Goal: Task Accomplishment & Management: Use online tool/utility

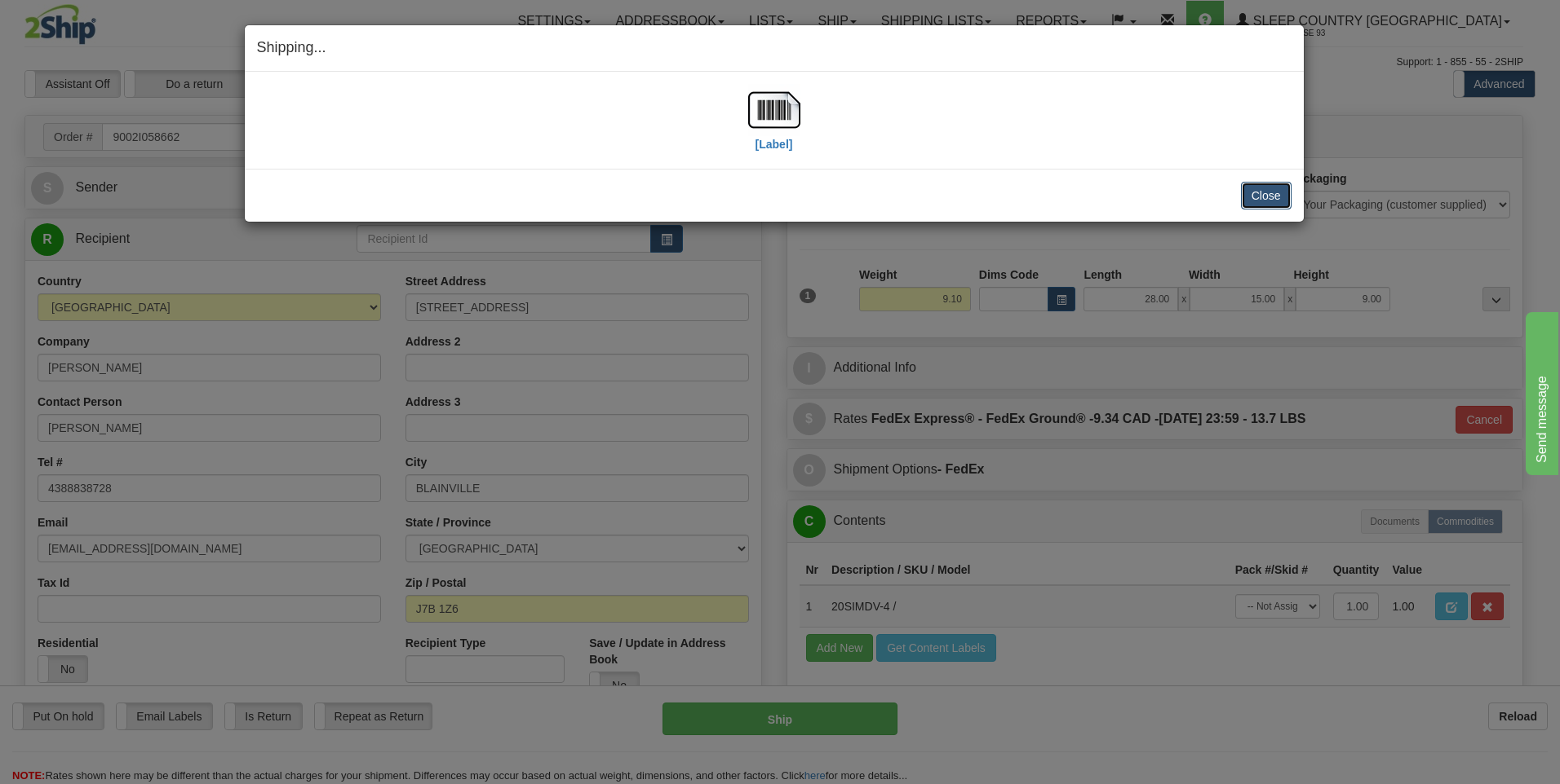
click at [1269, 199] on button "Close" at bounding box center [1266, 196] width 51 height 28
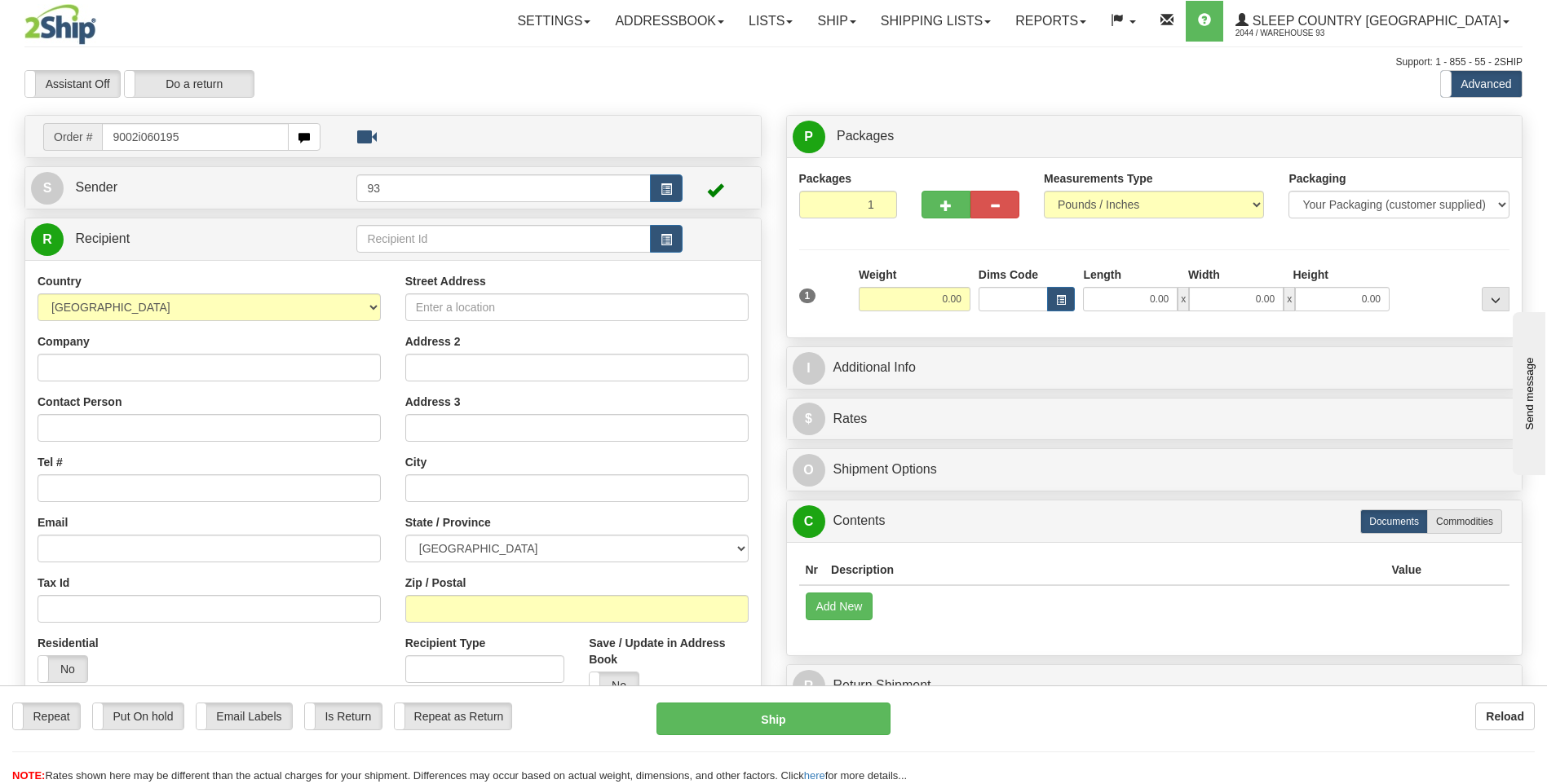
type input "9002i060195"
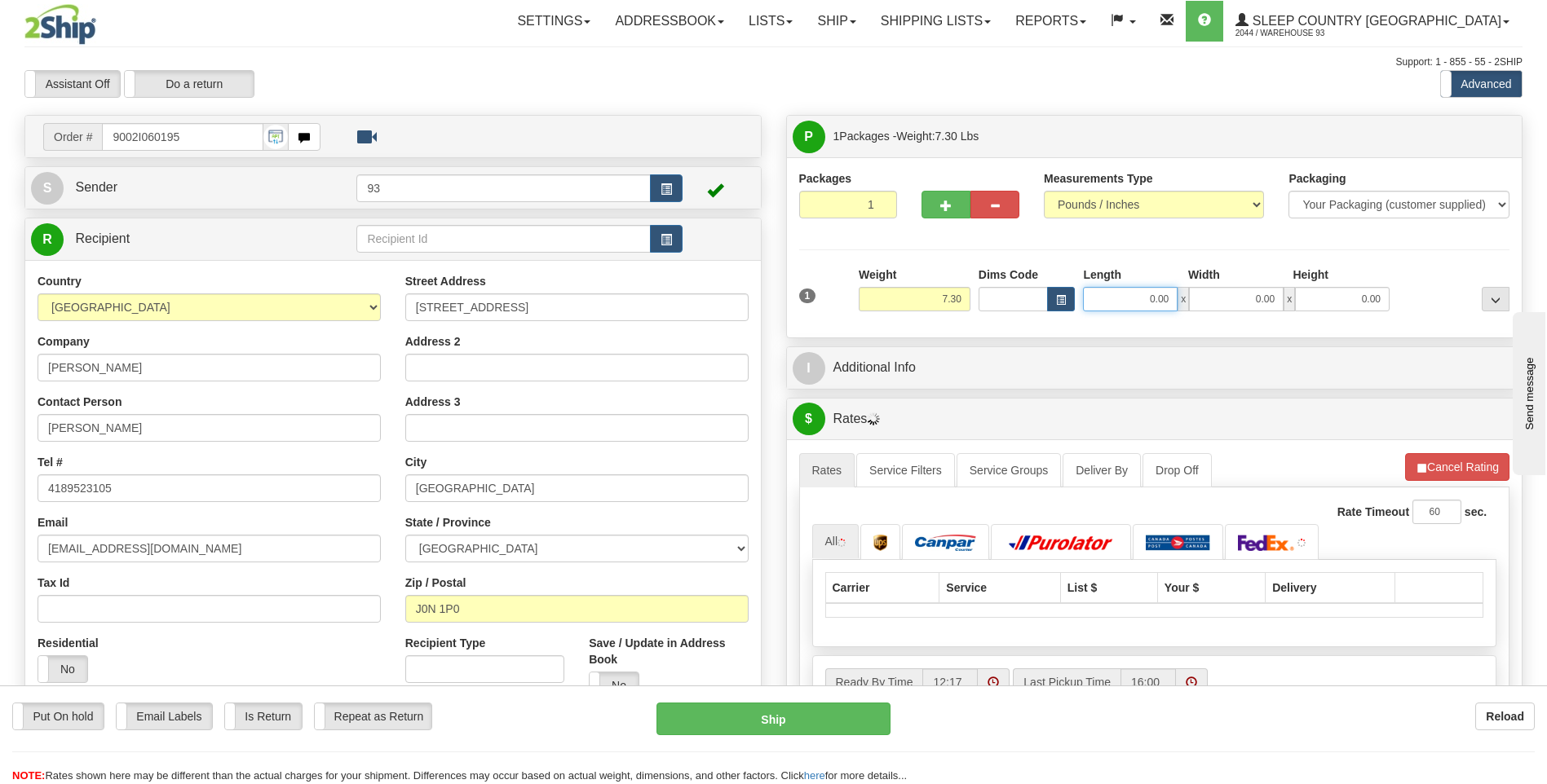
drag, startPoint x: 1137, startPoint y: 297, endPoint x: 1212, endPoint y: 300, distance: 75.1
click at [1212, 300] on div "0.00 x 0.00 x 0.00" at bounding box center [1236, 299] width 307 height 24
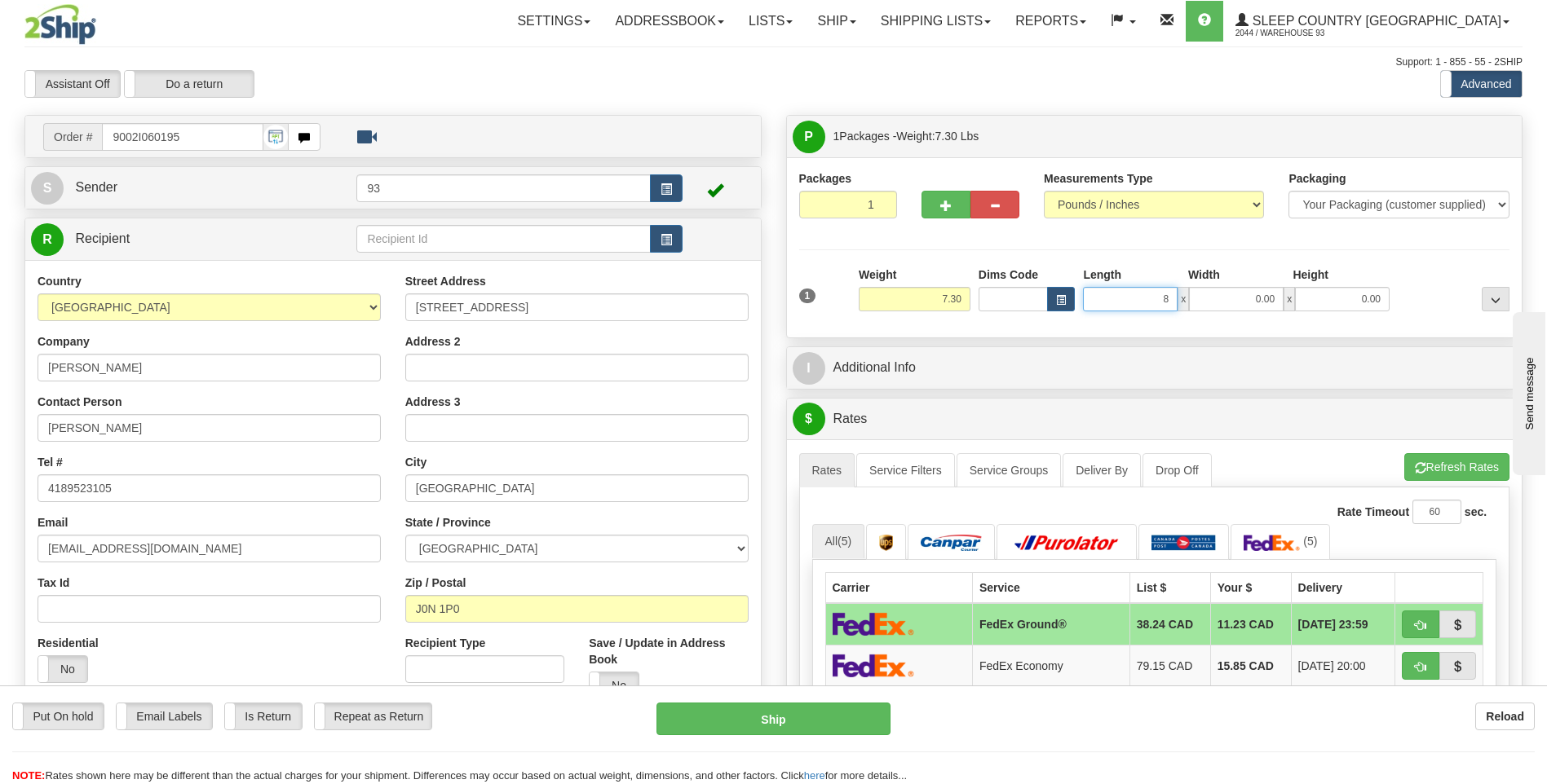
type input "8.00"
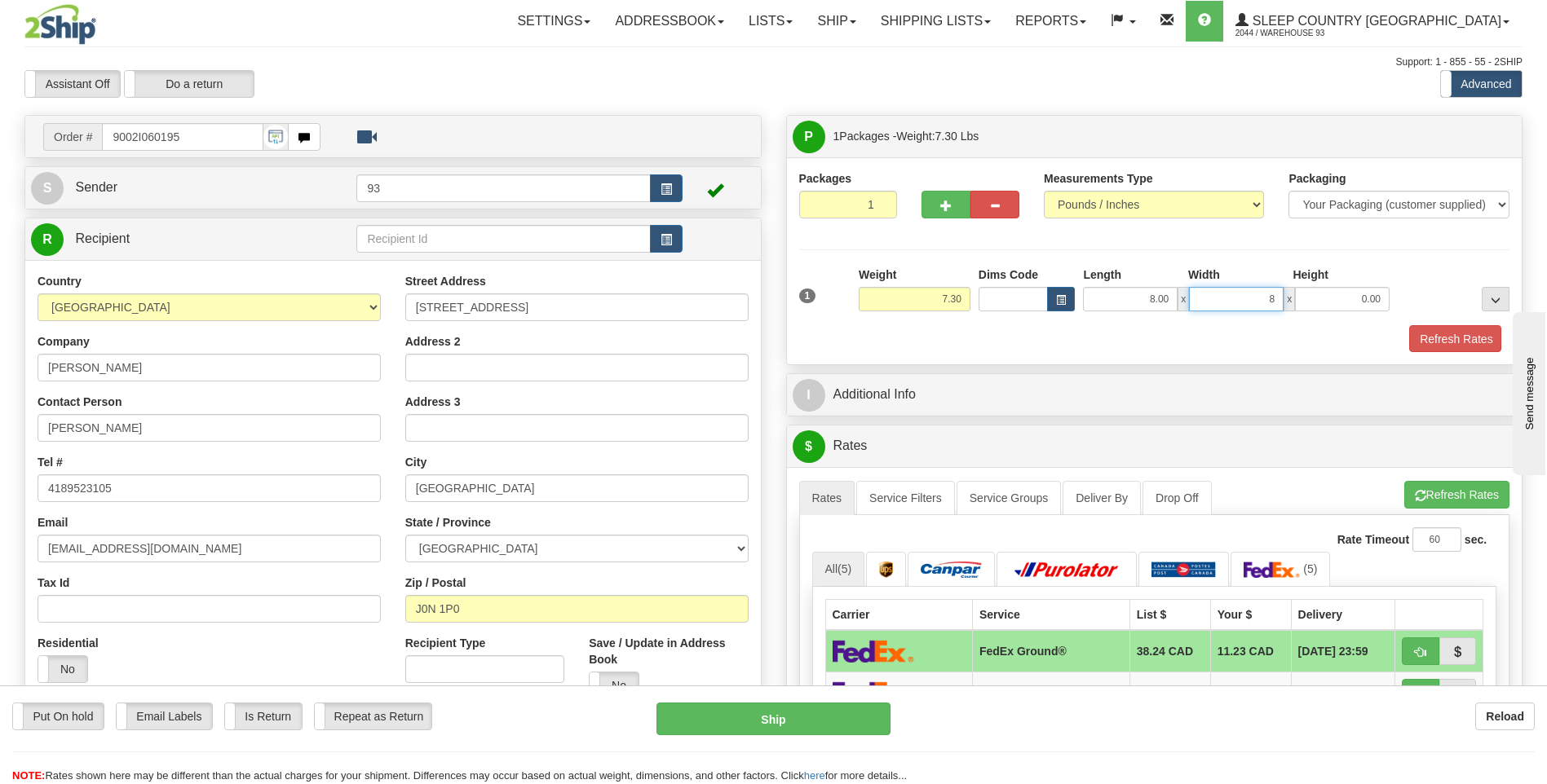
type input "8.00"
type input "4.00"
click at [1452, 339] on button "Refresh Rates" at bounding box center [1454, 339] width 94 height 28
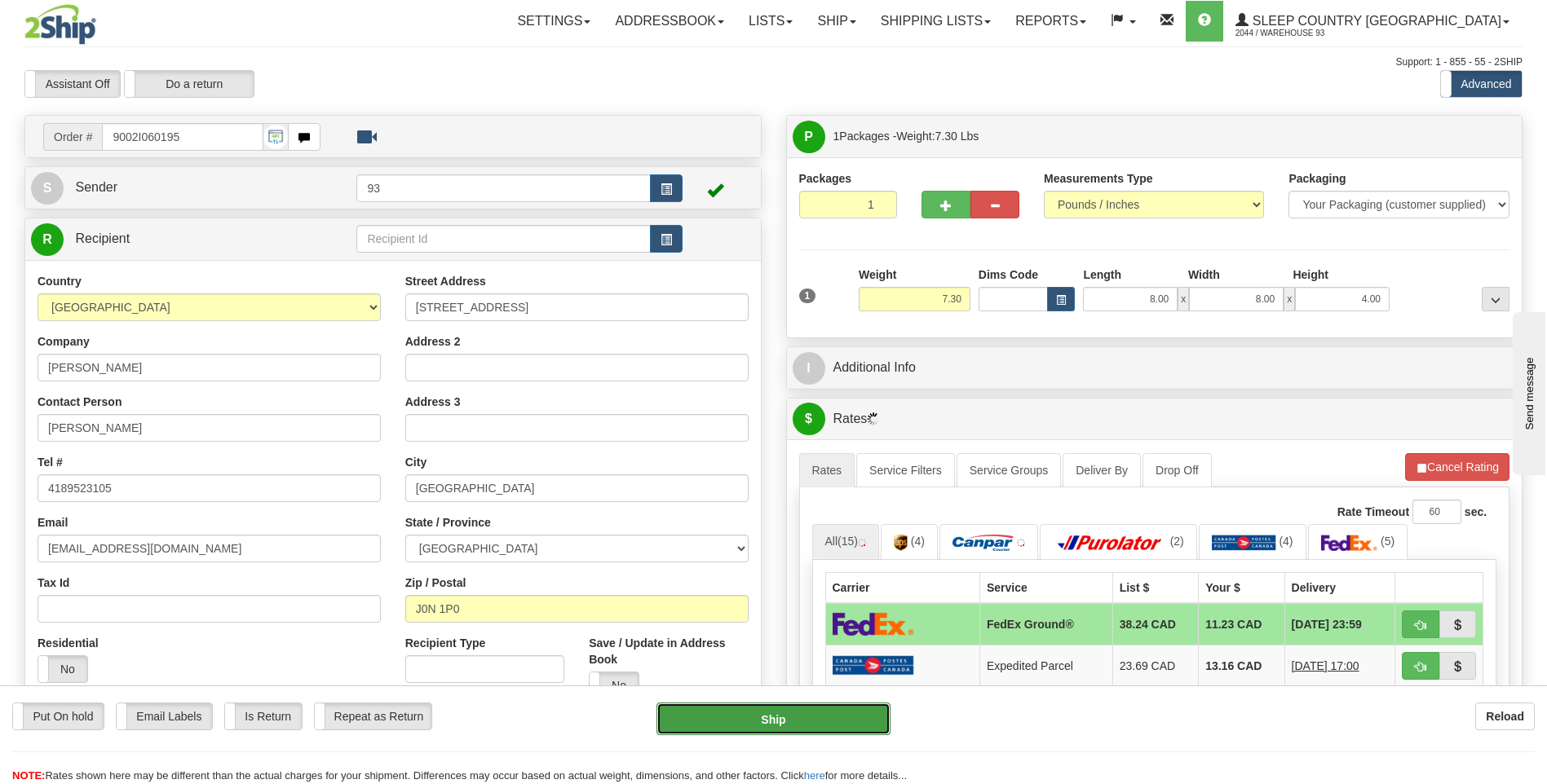
click at [784, 719] on button "Ship" at bounding box center [773, 719] width 233 height 33
type input "92"
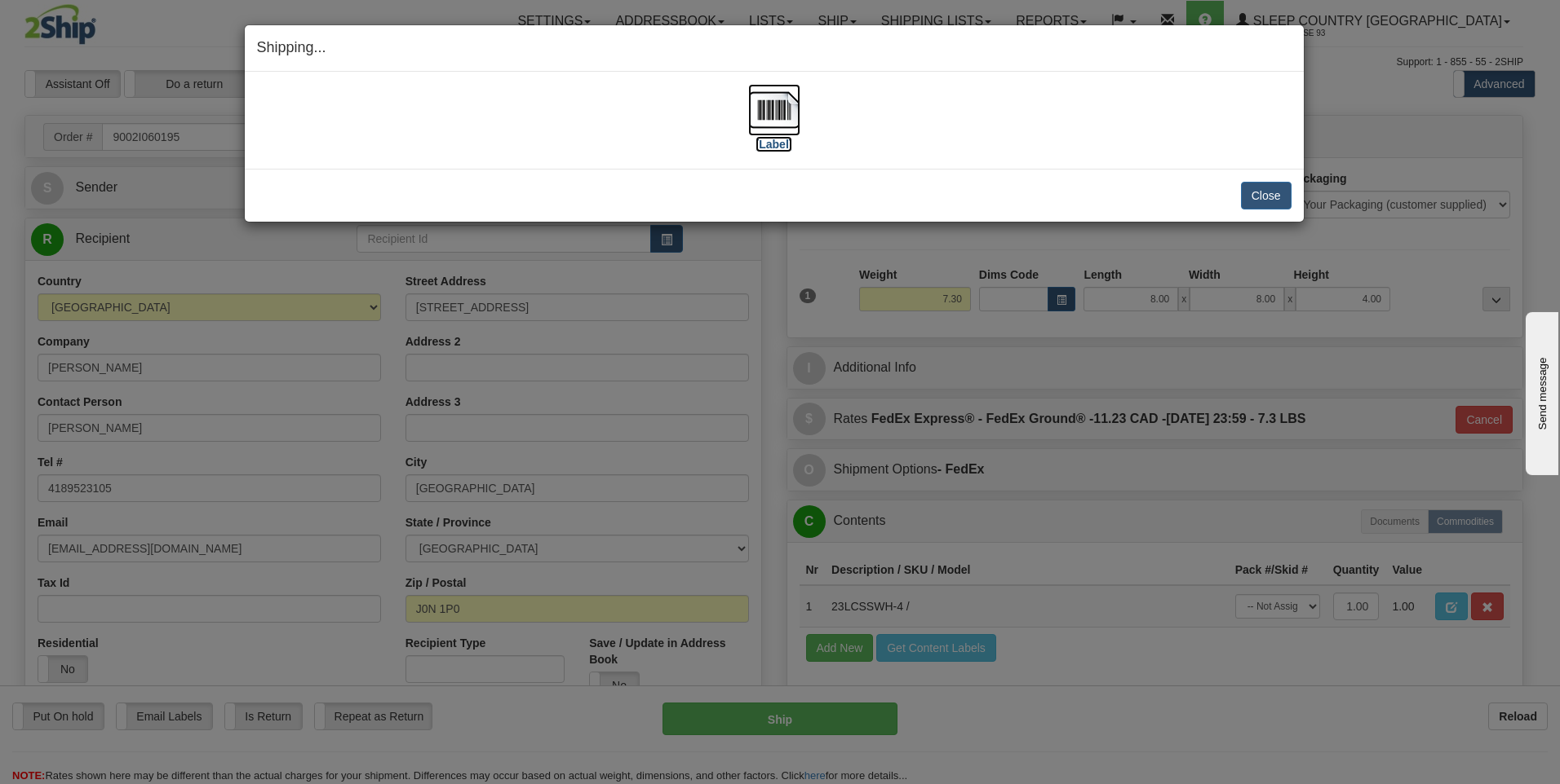
click at [777, 118] on img at bounding box center [774, 110] width 52 height 52
click at [1256, 196] on button "Close" at bounding box center [1266, 196] width 51 height 28
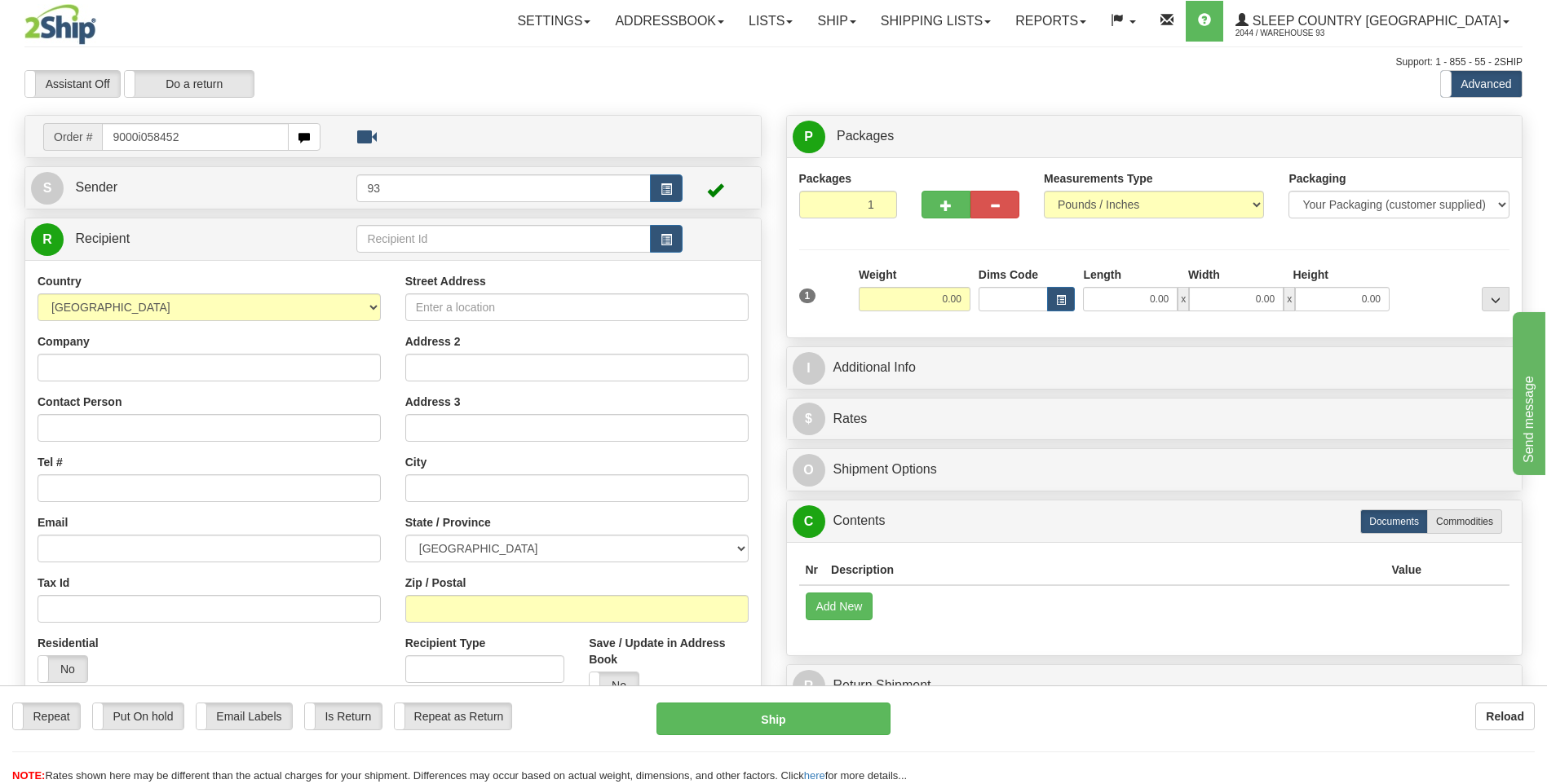
type input "9000i058452"
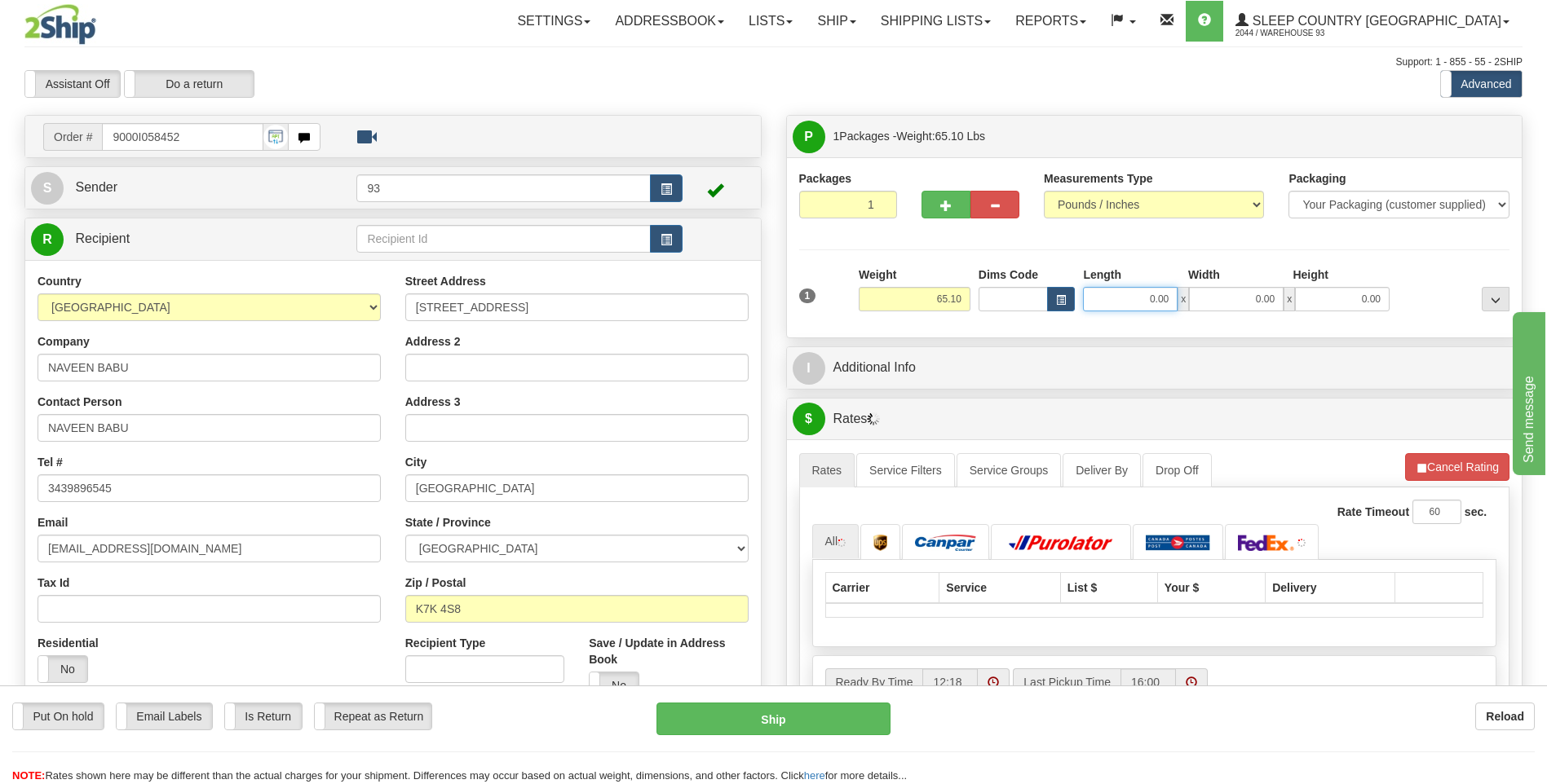
drag, startPoint x: 1149, startPoint y: 299, endPoint x: 1215, endPoint y: 299, distance: 66.0
click at [1215, 299] on div "0.00 x 0.00 x 0.00" at bounding box center [1236, 299] width 307 height 24
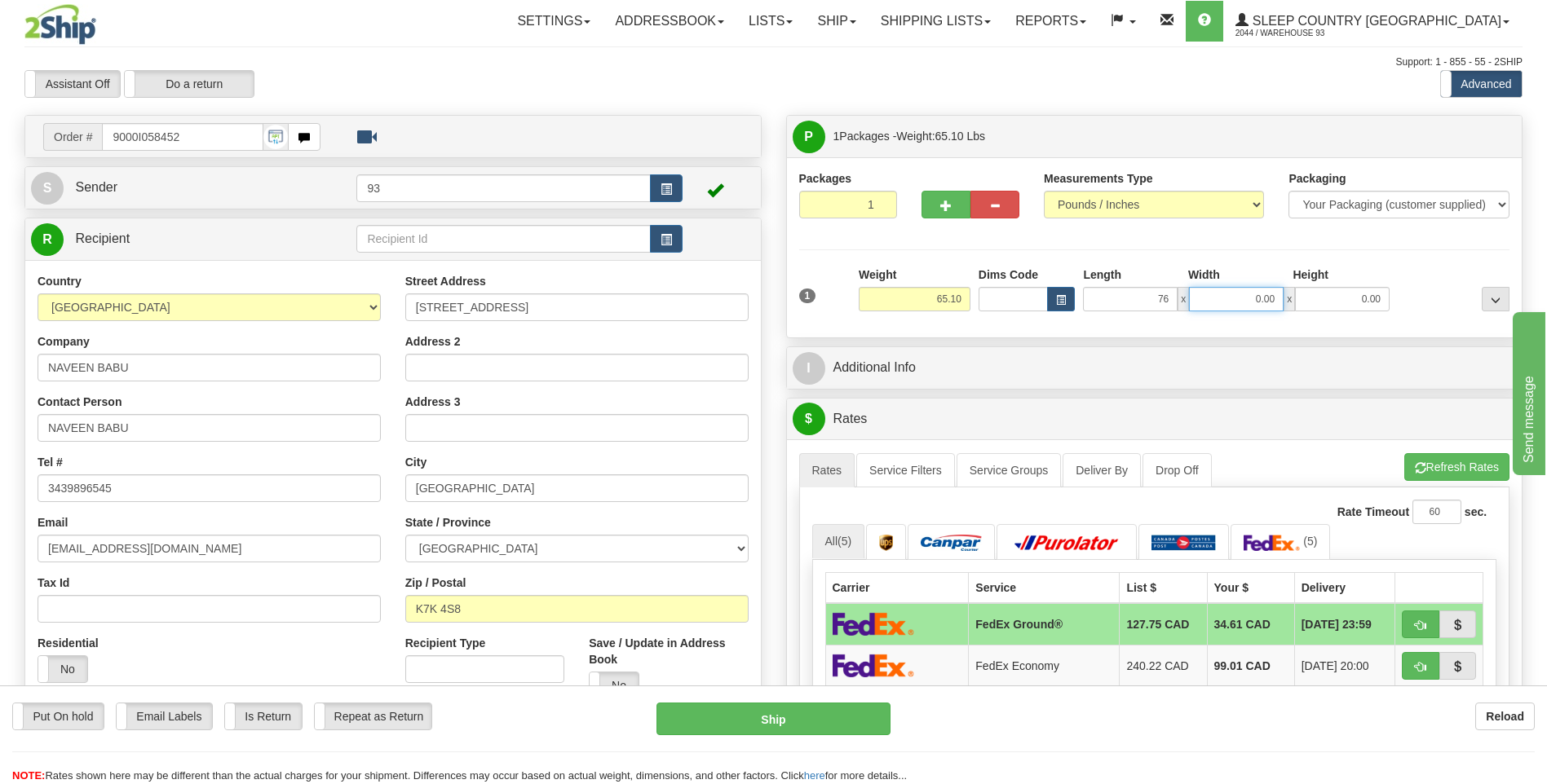
type input "76.00"
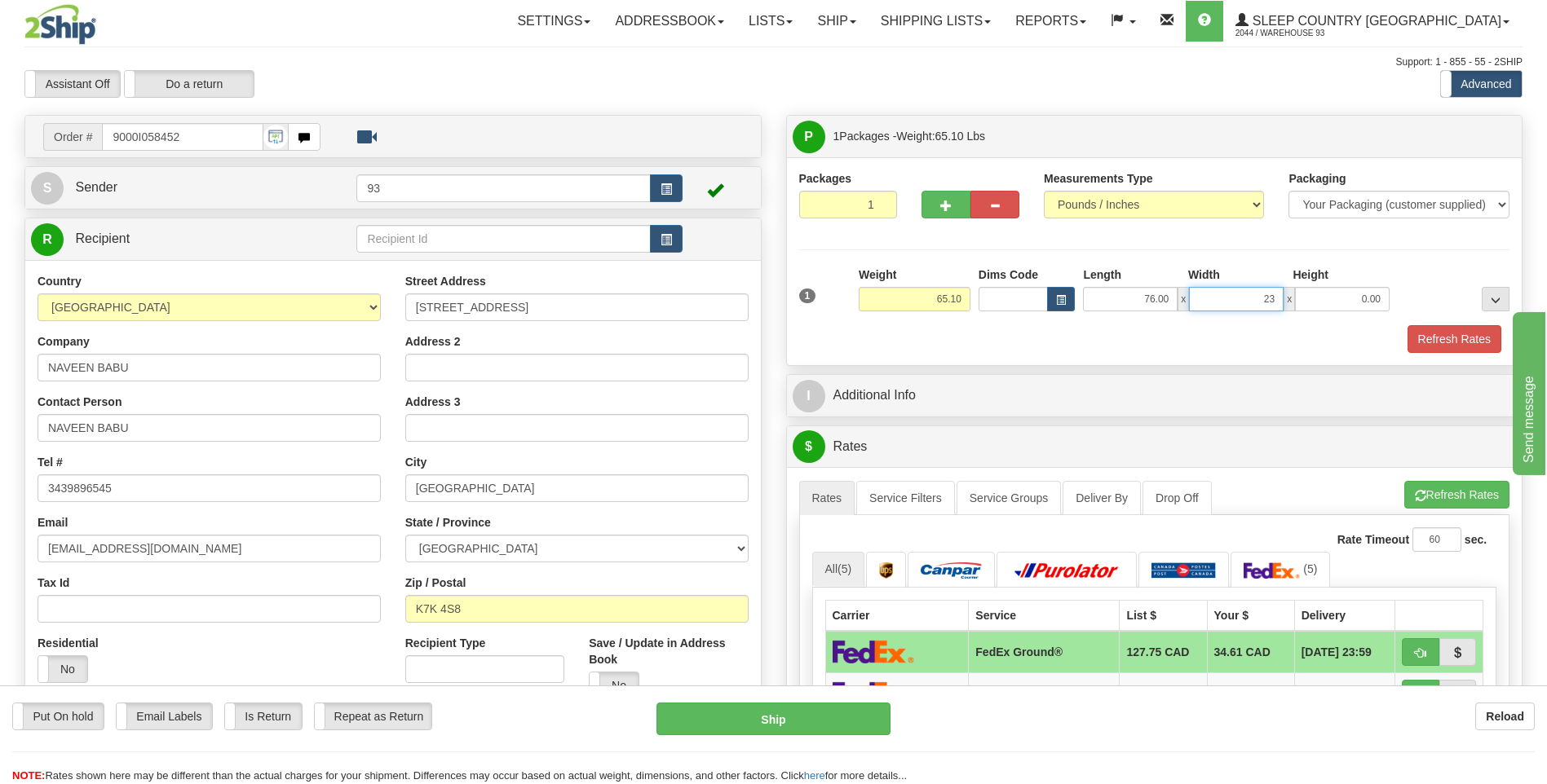
type input "23.00"
type input "9.00"
click at [1479, 347] on button "Refresh Rates" at bounding box center [1454, 339] width 94 height 28
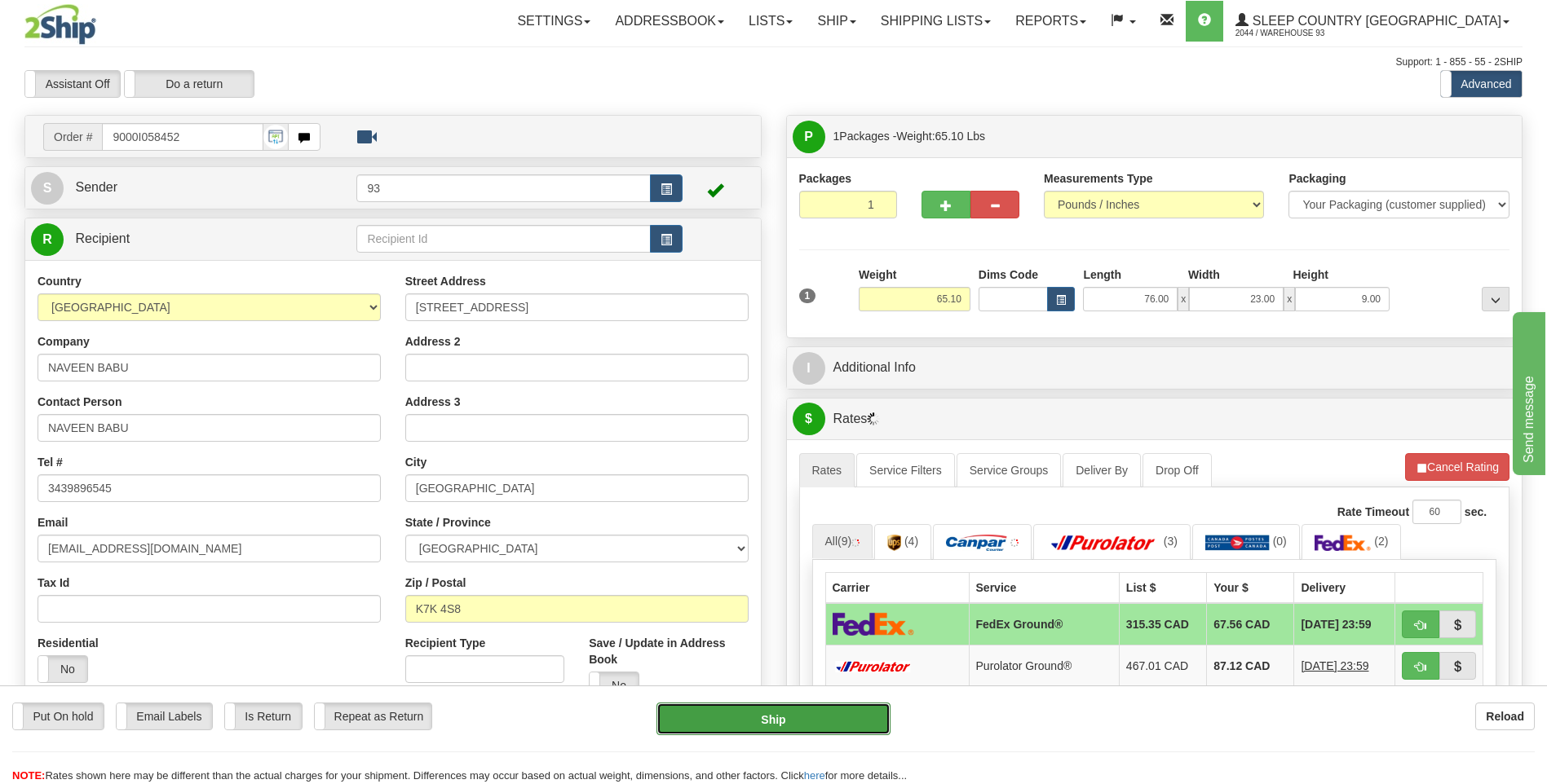
click at [738, 719] on button "Ship" at bounding box center [773, 719] width 233 height 33
type input "92"
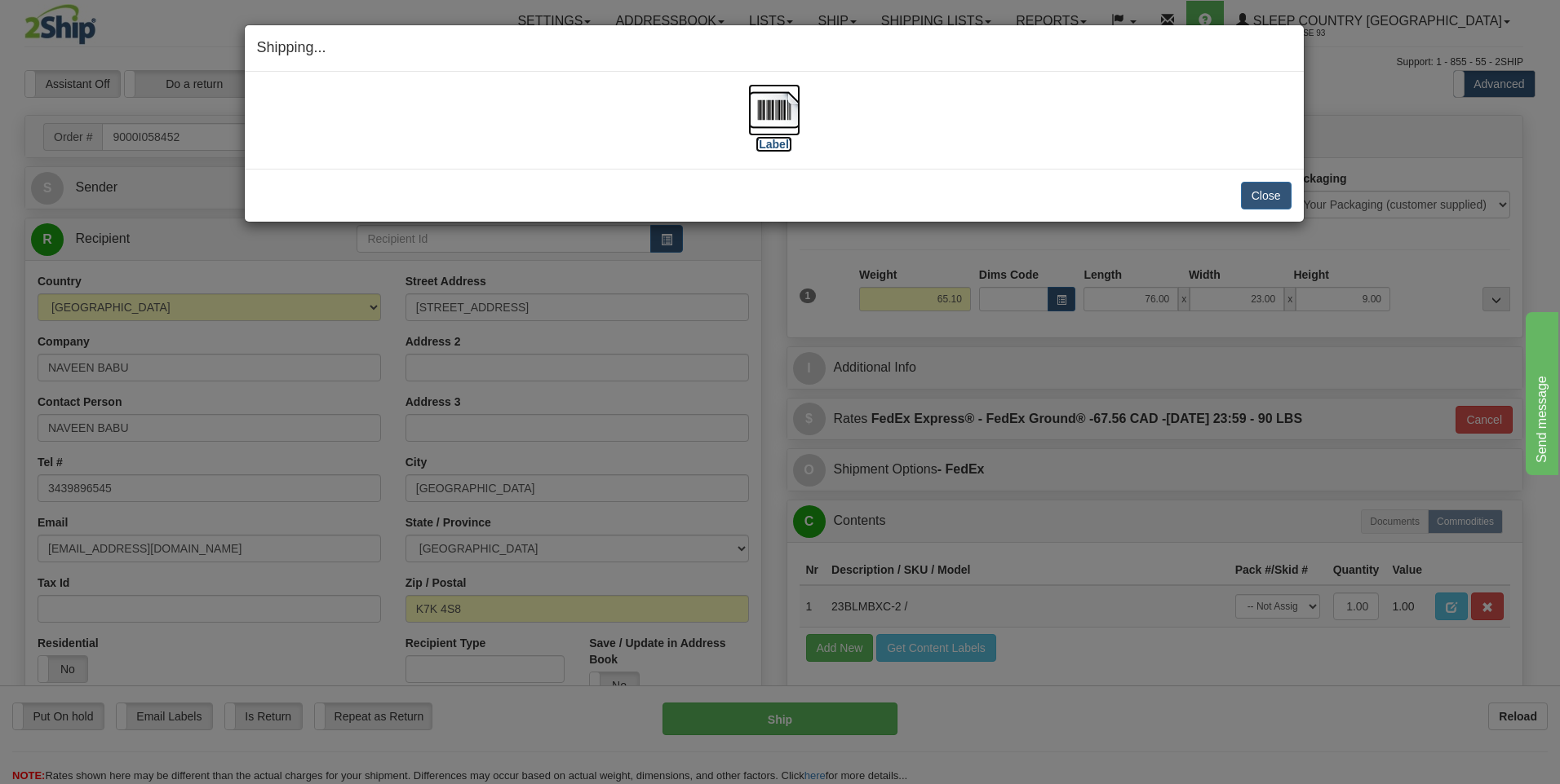
click at [789, 102] on img at bounding box center [774, 110] width 52 height 52
click at [1275, 199] on button "Close" at bounding box center [1266, 196] width 51 height 28
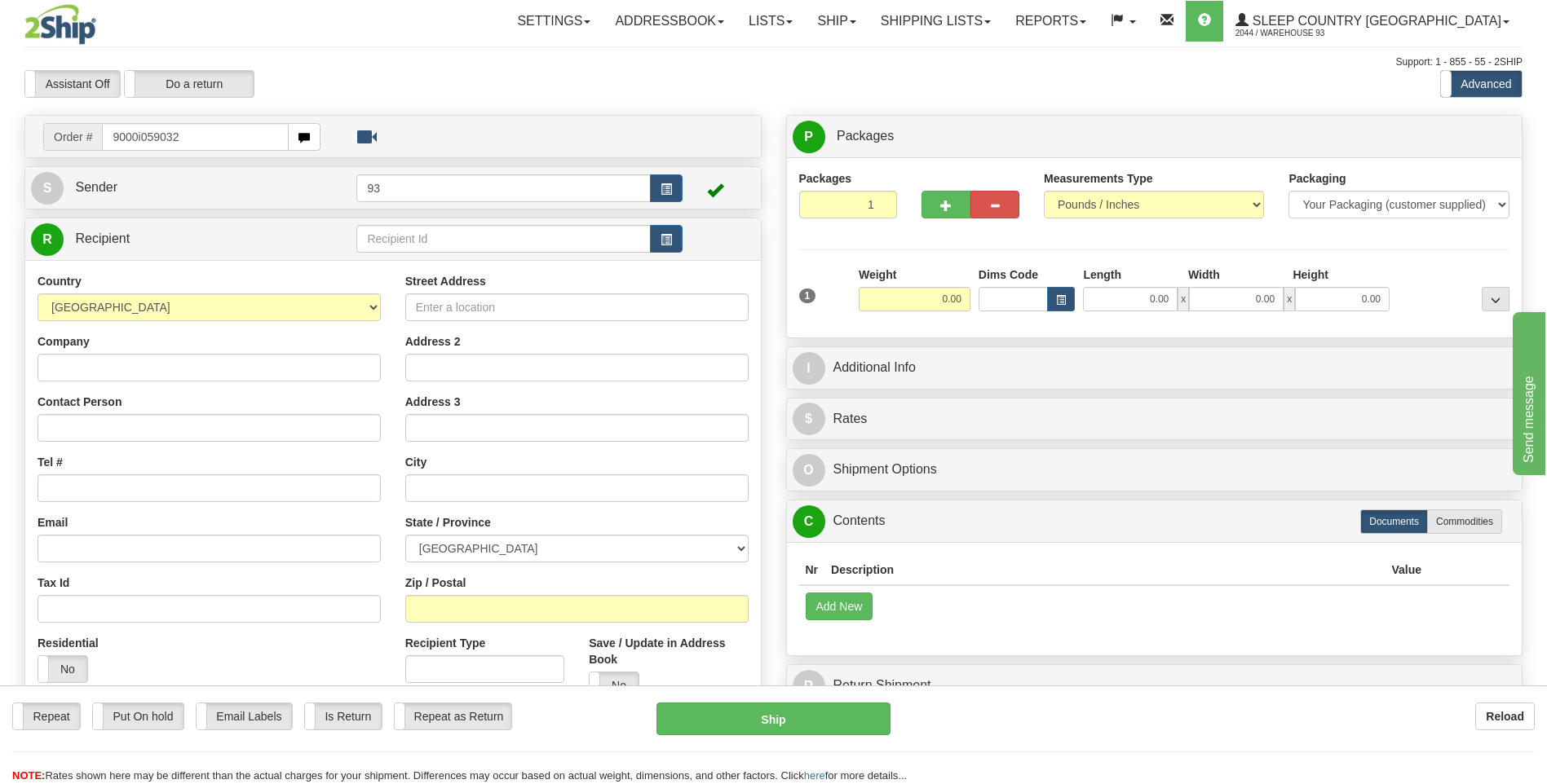
type input "9000i059032"
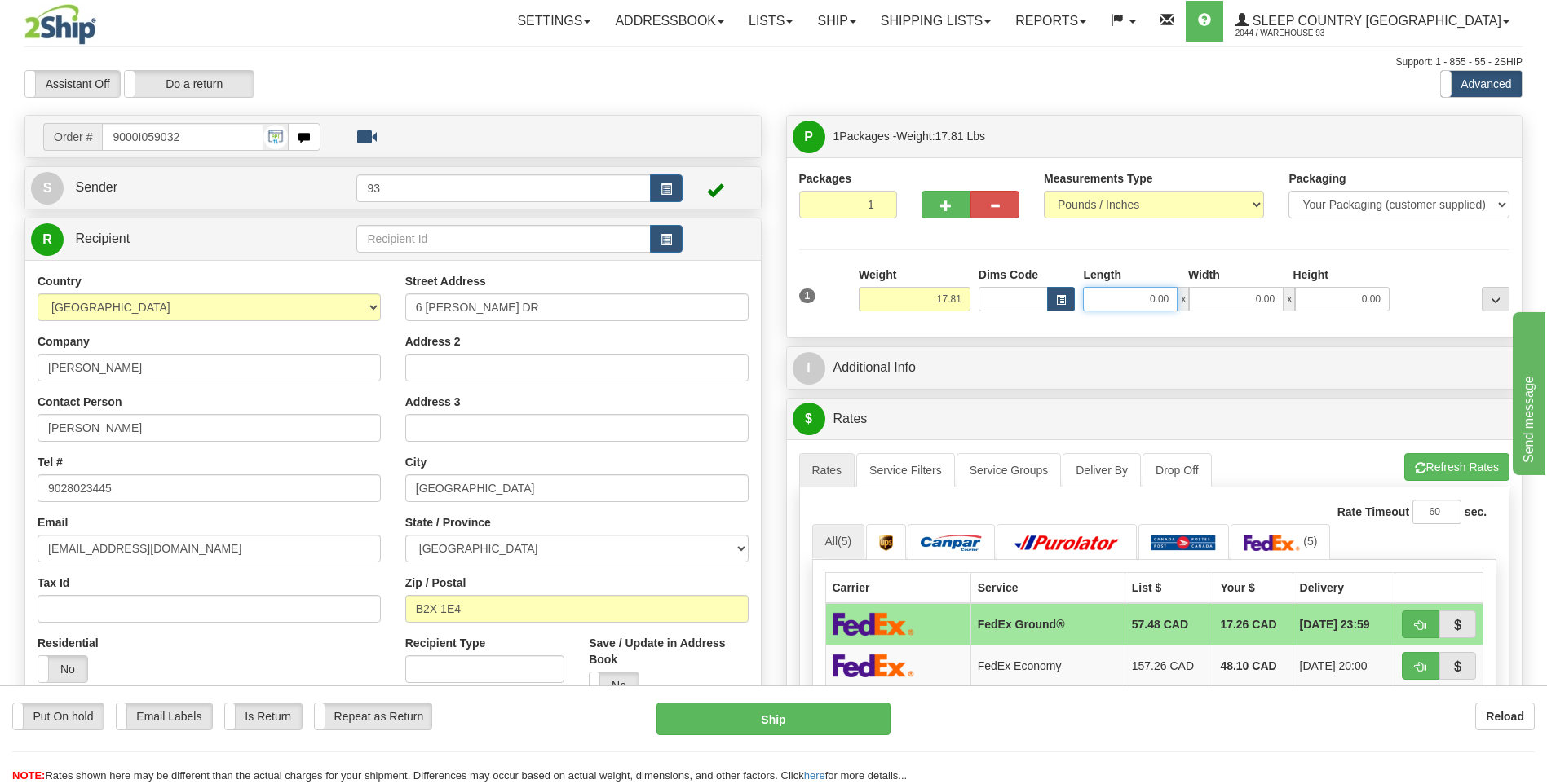
drag, startPoint x: 1138, startPoint y: 305, endPoint x: 1270, endPoint y: 293, distance: 132.5
click at [1267, 293] on div "0.00 x 0.00 x 0.00" at bounding box center [1236, 299] width 307 height 24
type input "18.00"
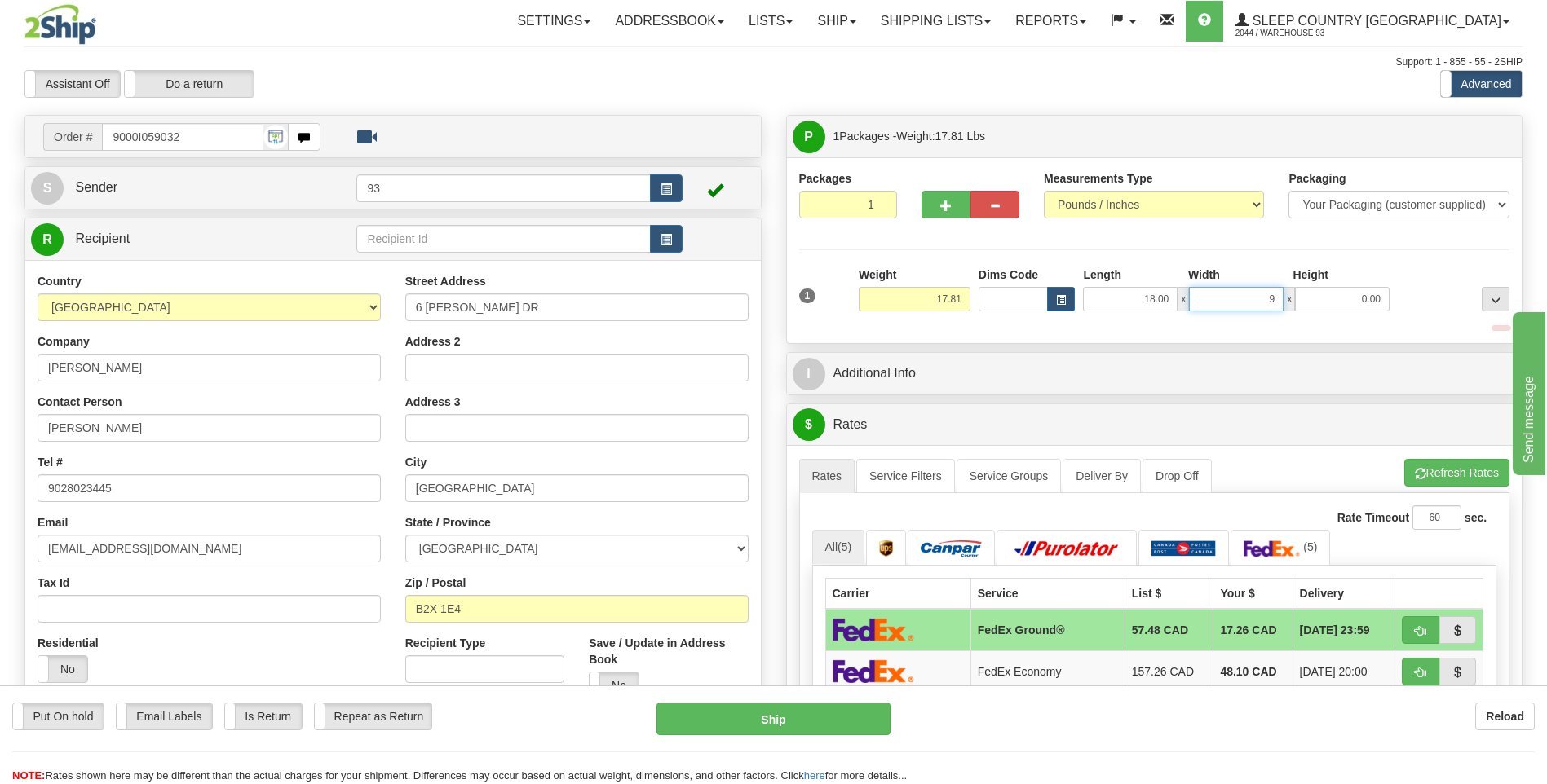
type input "9.00"
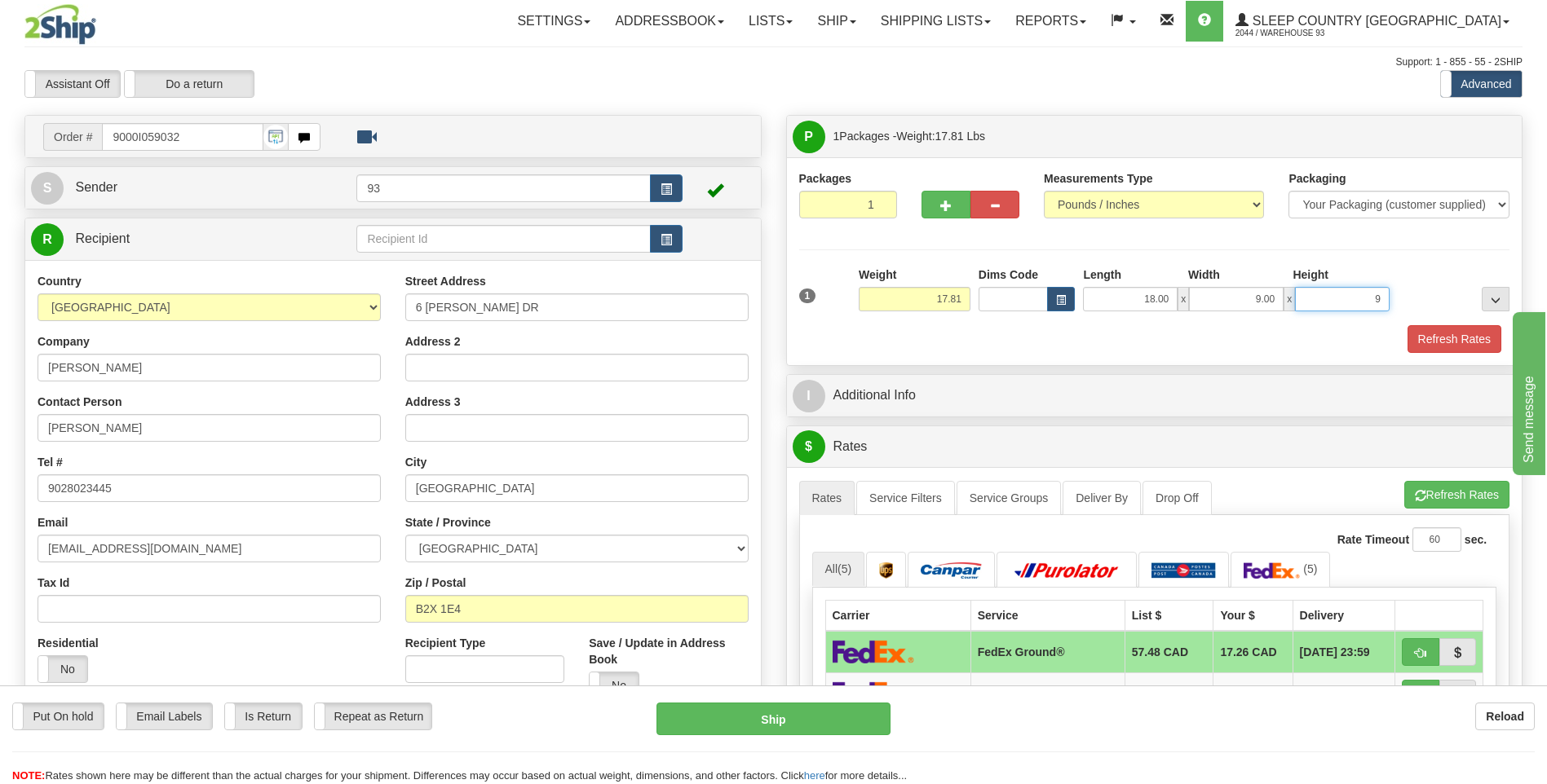
type input "9.00"
click at [1430, 345] on button "Refresh Rates" at bounding box center [1454, 339] width 94 height 28
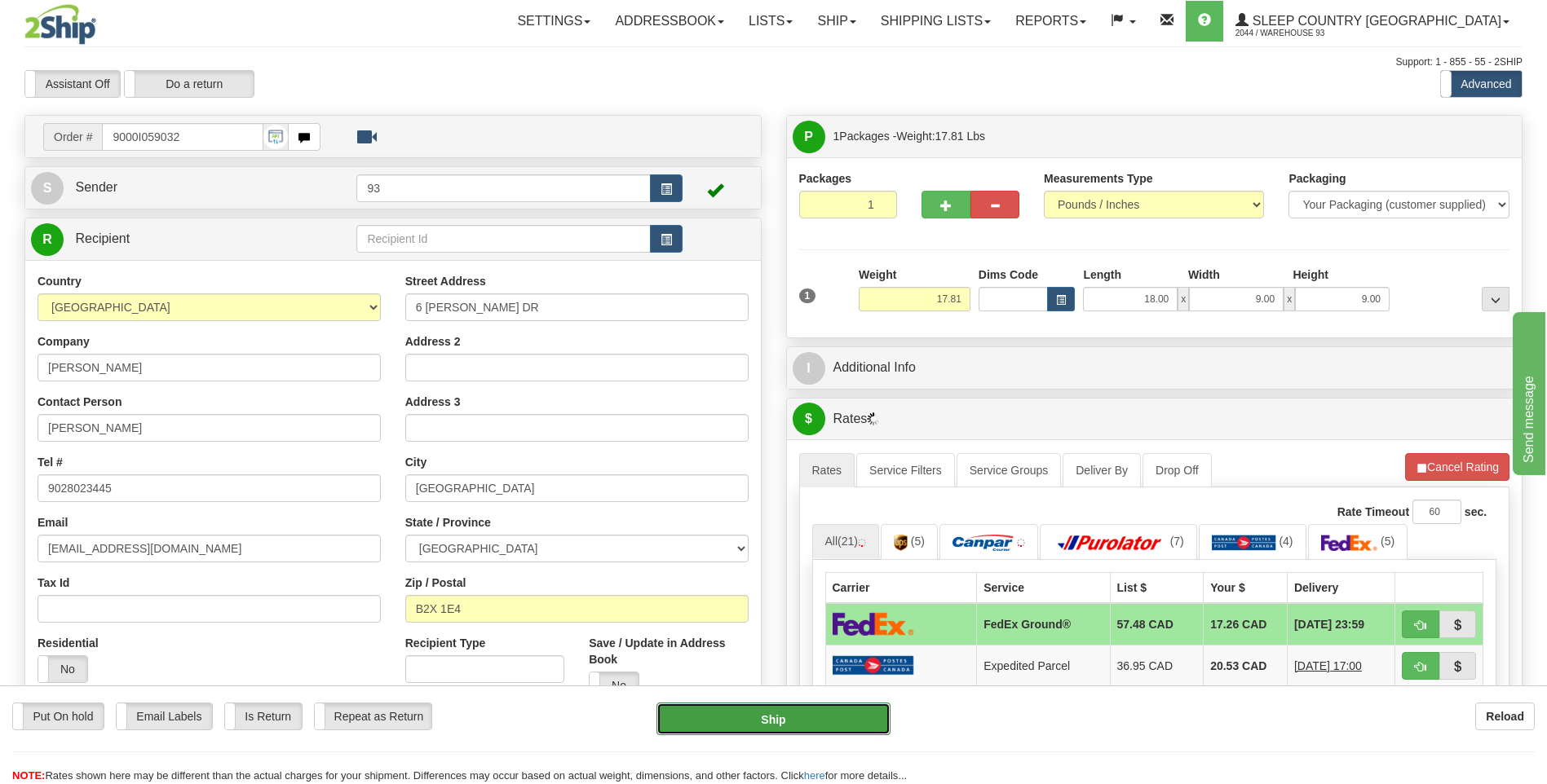
click at [818, 722] on button "Ship" at bounding box center [773, 719] width 233 height 33
type input "92"
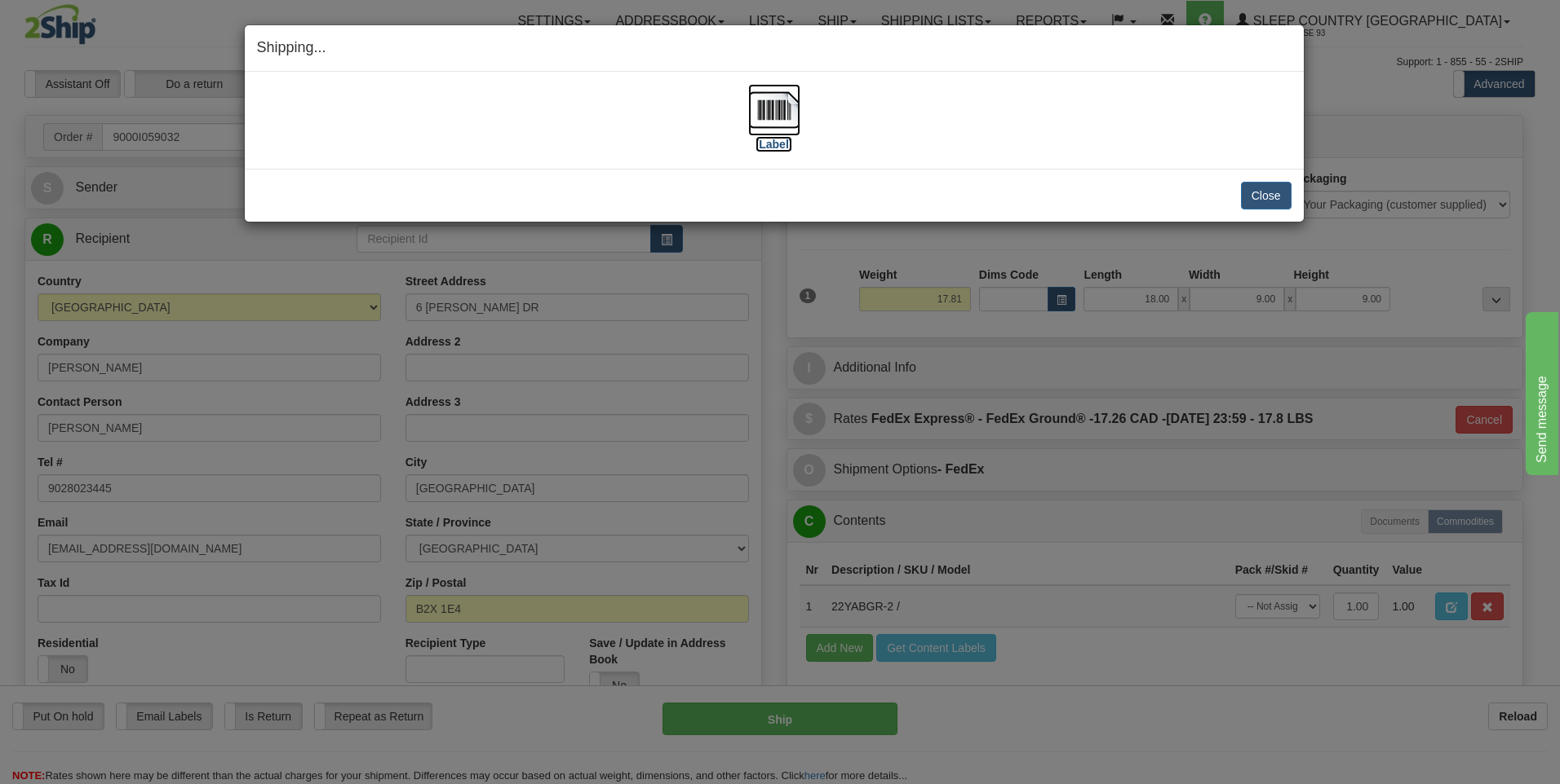
click at [758, 117] on img at bounding box center [774, 110] width 52 height 52
